Goal: Entertainment & Leisure: Consume media (video, audio)

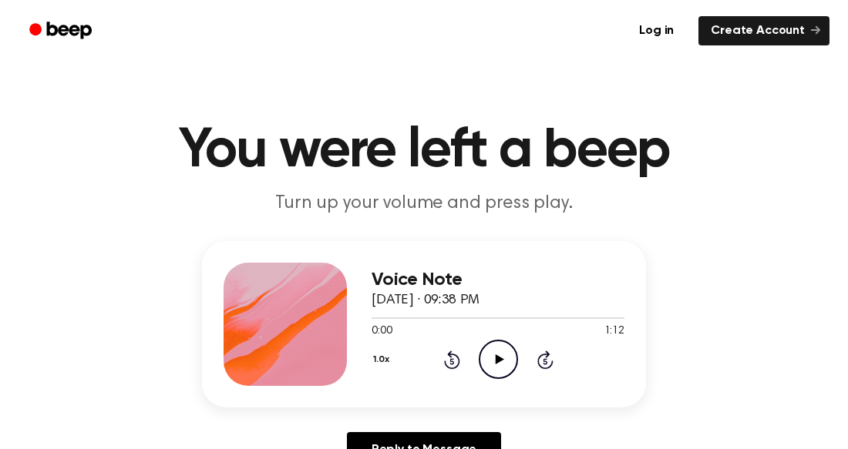
click at [484, 362] on icon "Play Audio" at bounding box center [498, 359] width 39 height 39
click at [484, 362] on icon "Pause Audio" at bounding box center [498, 359] width 39 height 39
click at [484, 362] on icon "Play Audio" at bounding box center [498, 359] width 39 height 39
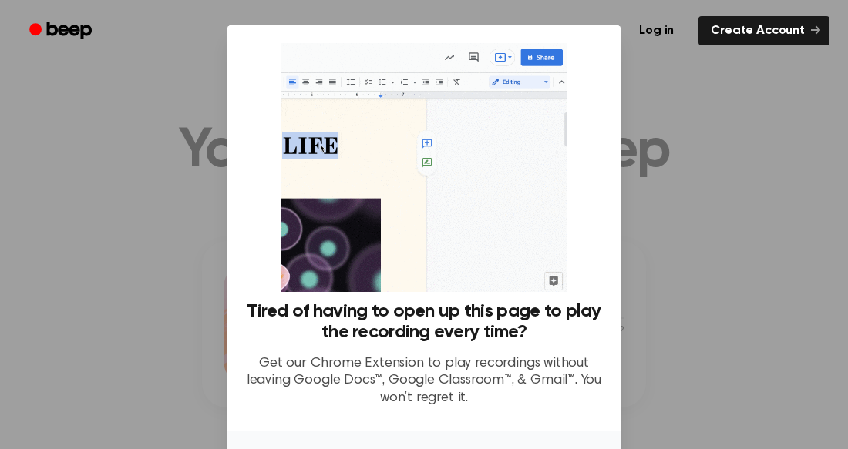
click at [184, 250] on div at bounding box center [424, 224] width 848 height 449
click at [173, 249] on div at bounding box center [424, 224] width 848 height 449
click at [698, 163] on div at bounding box center [424, 224] width 848 height 449
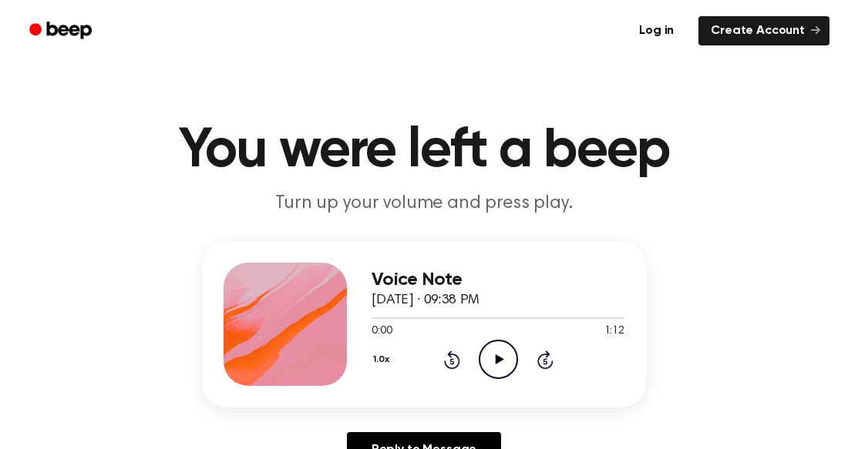
click at [508, 353] on icon "Play Audio" at bounding box center [498, 359] width 39 height 39
click at [503, 360] on icon "Play Audio" at bounding box center [498, 359] width 39 height 39
click at [506, 372] on icon "Pause Audio" at bounding box center [498, 359] width 39 height 39
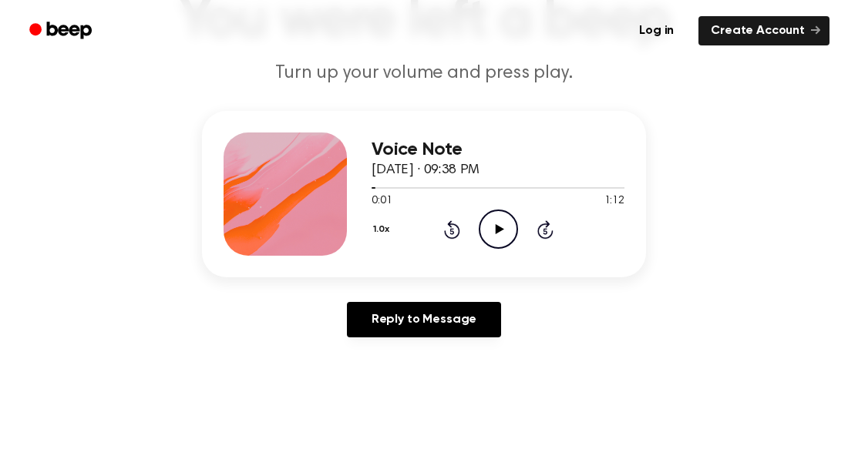
scroll to position [127, 0]
